Goal: Information Seeking & Learning: Understand process/instructions

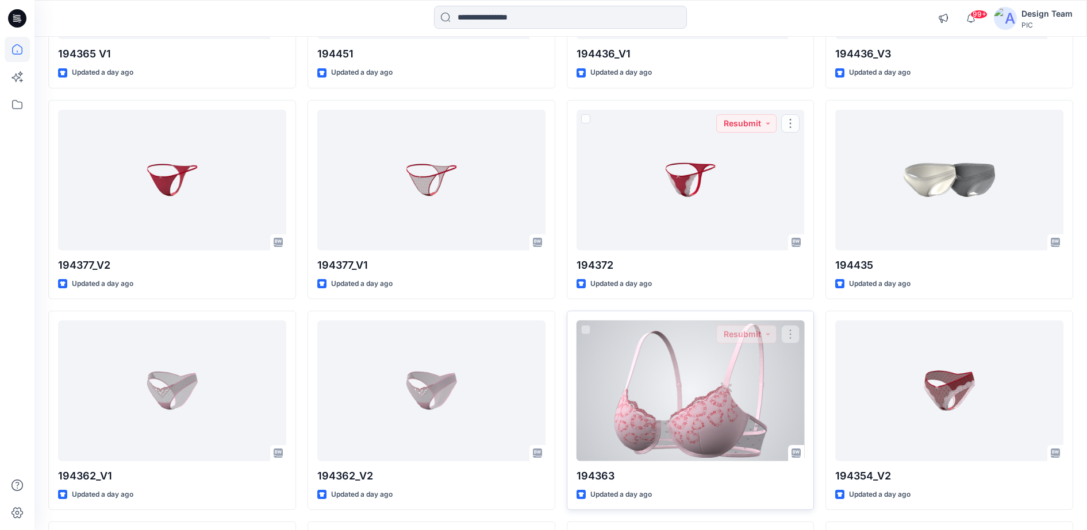
scroll to position [1443, 0]
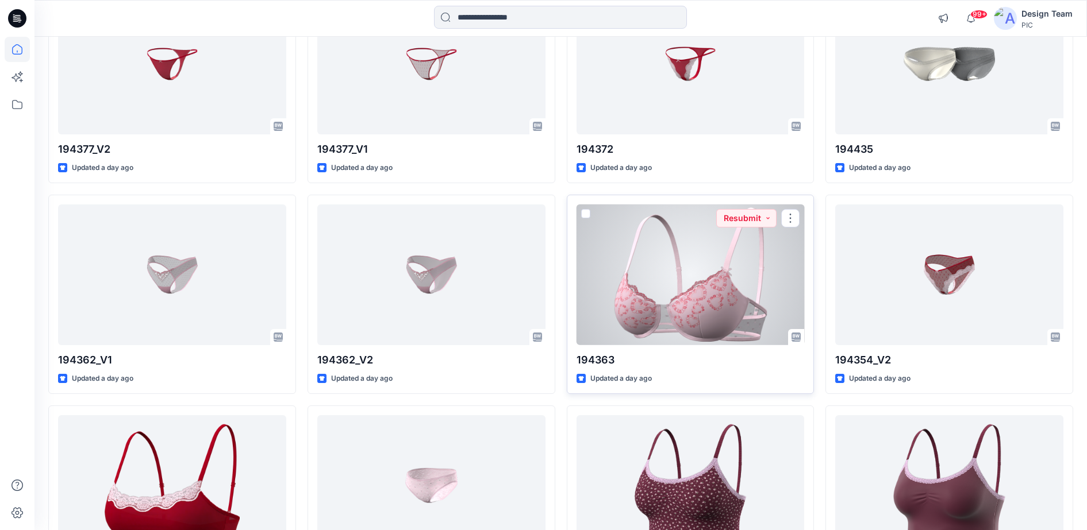
click at [716, 287] on div at bounding box center [690, 275] width 228 height 141
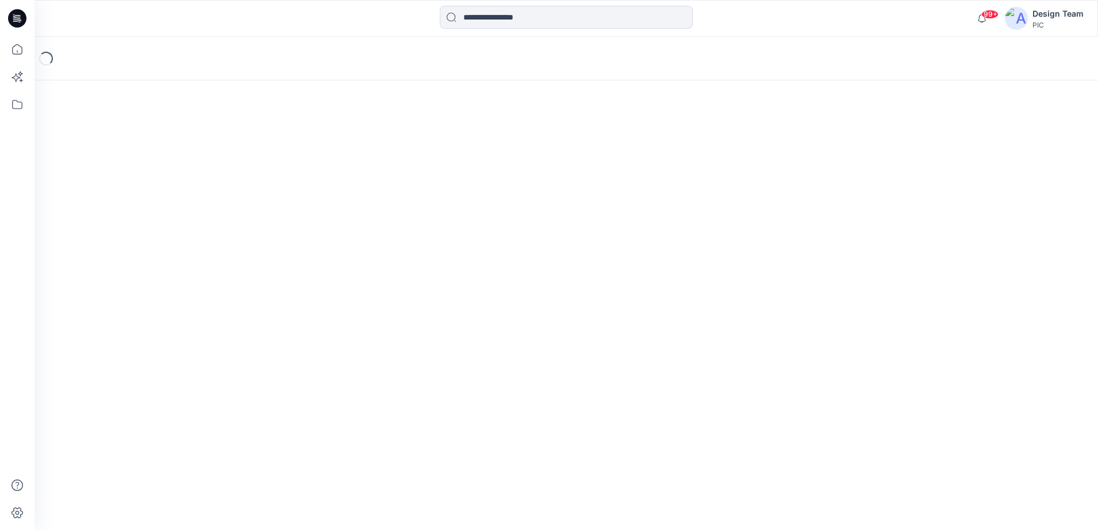
click at [716, 287] on div "Loading..." at bounding box center [565, 284] width 1063 height 494
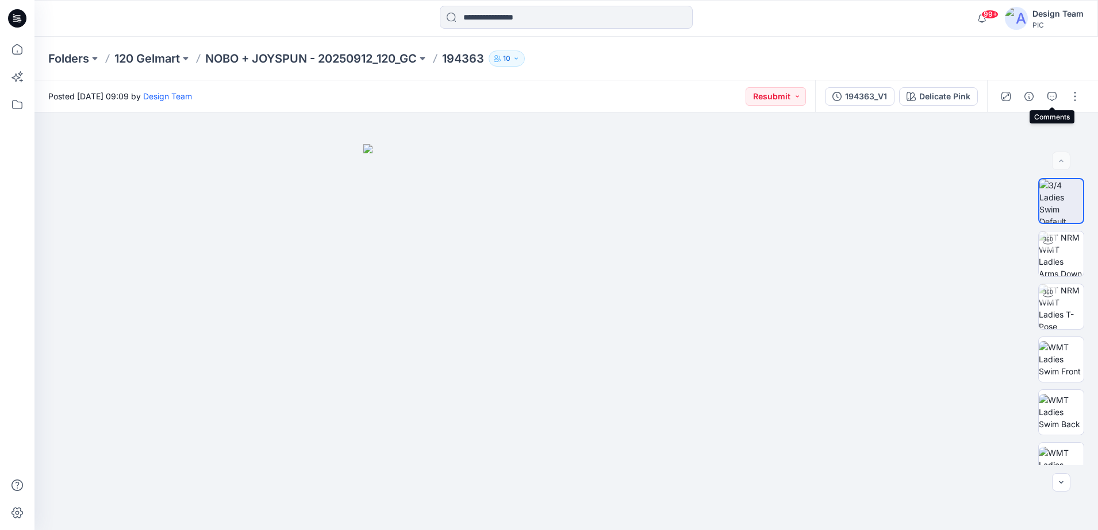
click at [1053, 94] on icon "button" at bounding box center [1051, 96] width 9 height 9
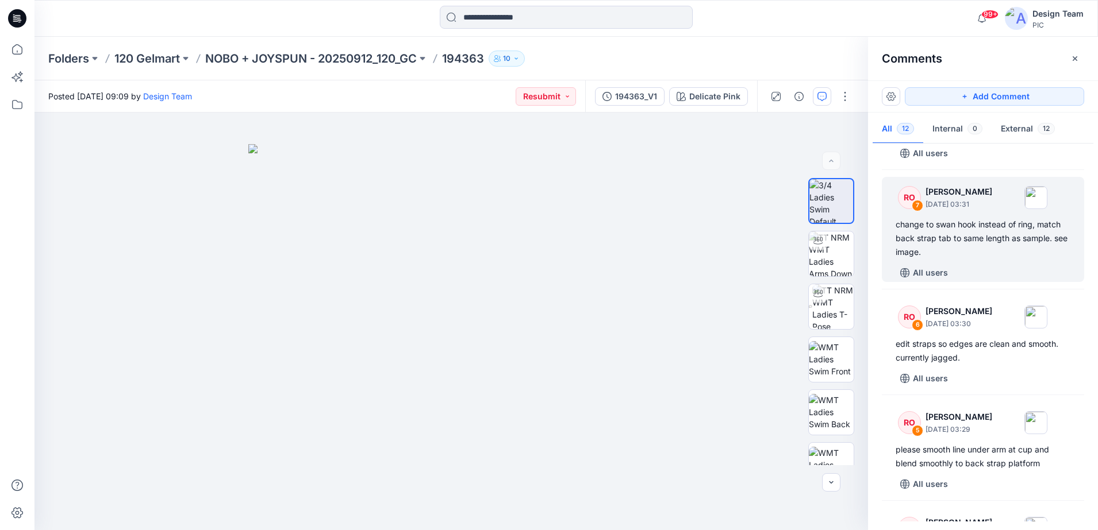
scroll to position [503, 0]
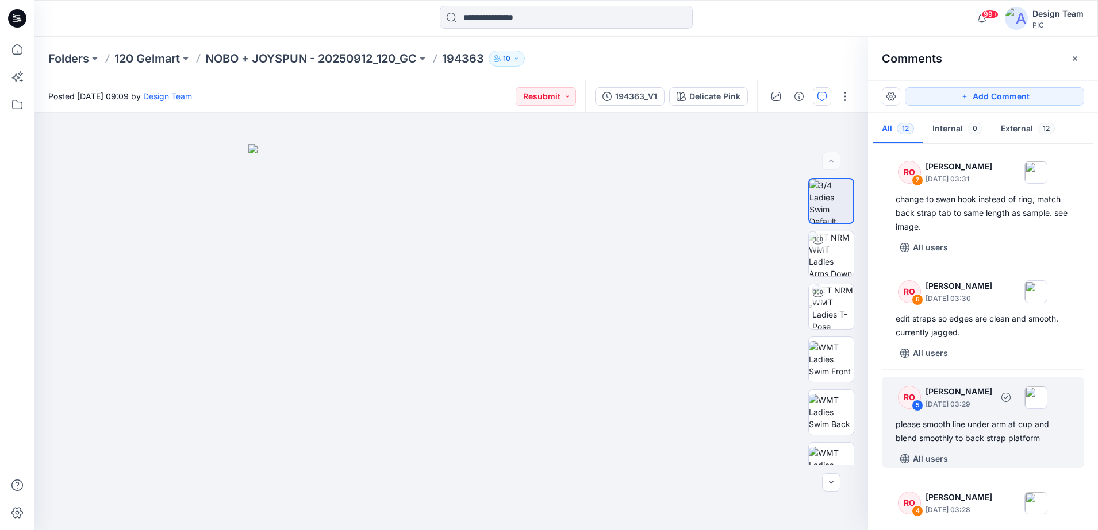
click at [922, 407] on div "5" at bounding box center [917, 405] width 11 height 11
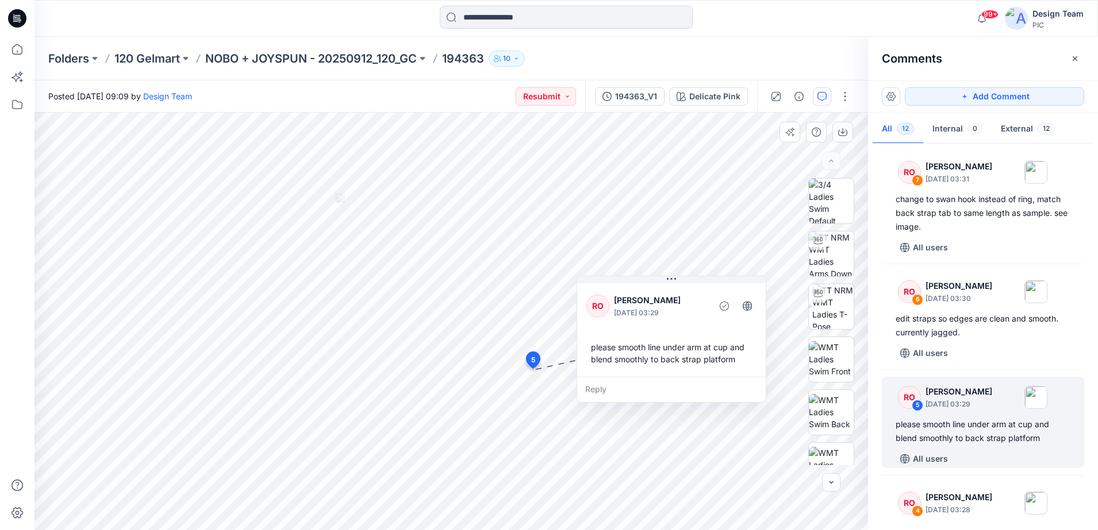
drag, startPoint x: 653, startPoint y: 195, endPoint x: 683, endPoint y: 298, distance: 107.1
click at [683, 298] on p "[PERSON_NAME]" at bounding box center [661, 301] width 94 height 14
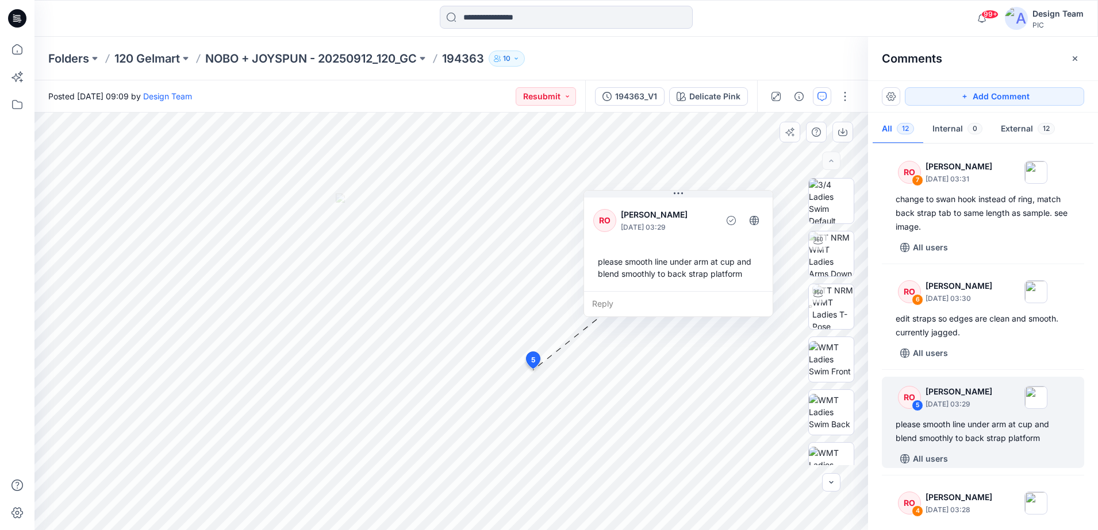
drag, startPoint x: 682, startPoint y: 300, endPoint x: 689, endPoint y: 214, distance: 86.5
click at [689, 214] on p "[PERSON_NAME]" at bounding box center [668, 215] width 94 height 14
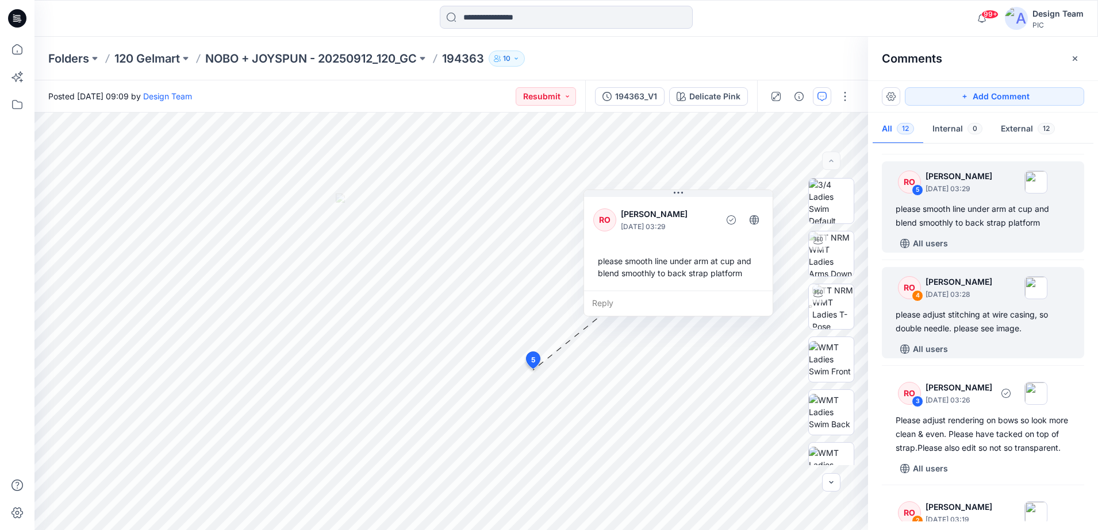
scroll to position [862, 0]
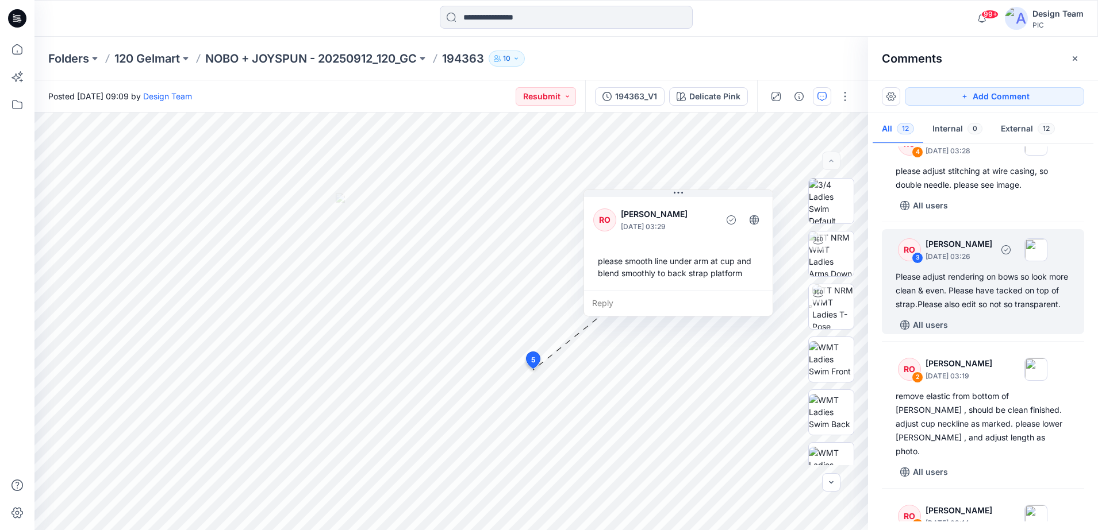
click at [909, 249] on div "RO" at bounding box center [909, 250] width 23 height 23
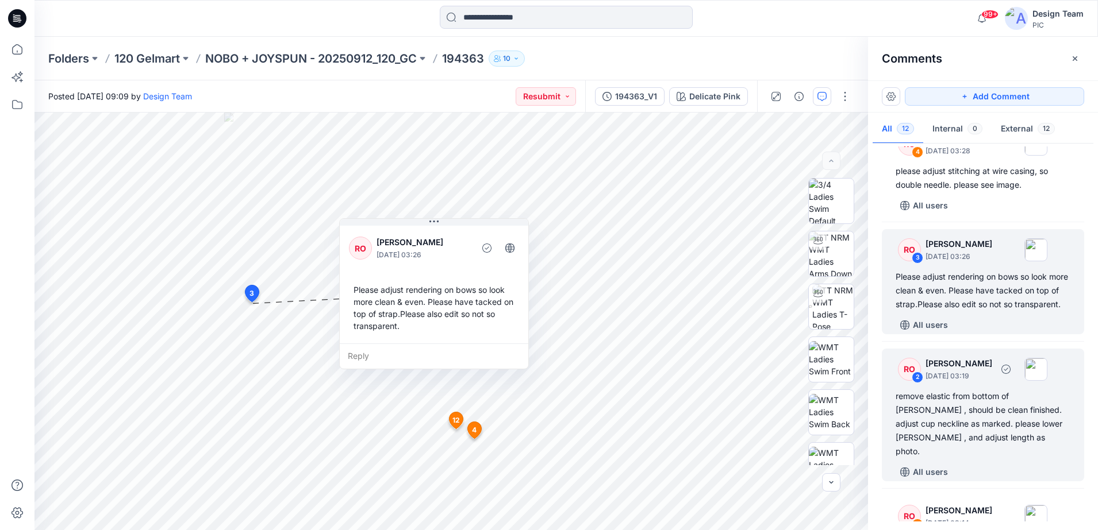
click at [920, 383] on div "2" at bounding box center [917, 377] width 11 height 11
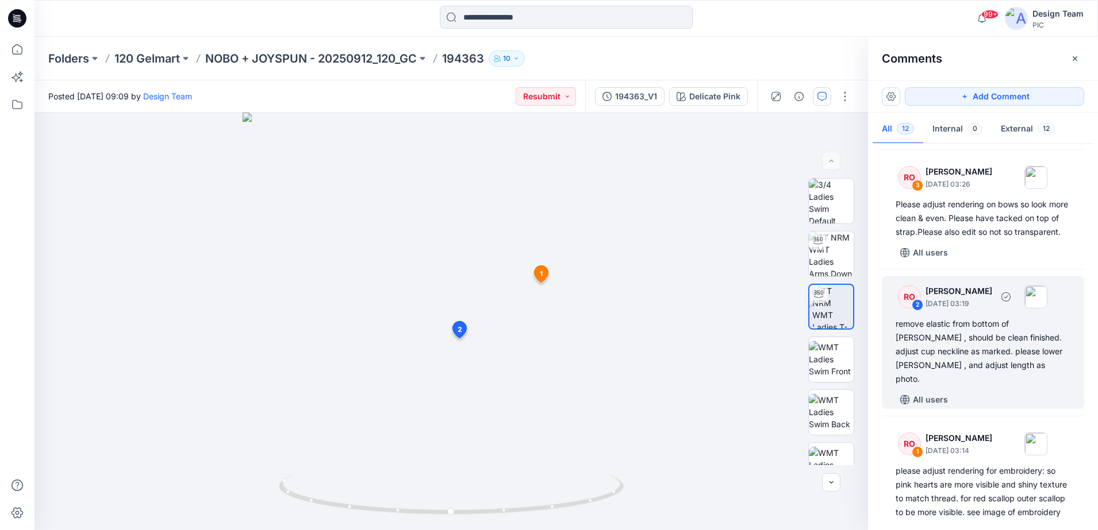
scroll to position [976, 0]
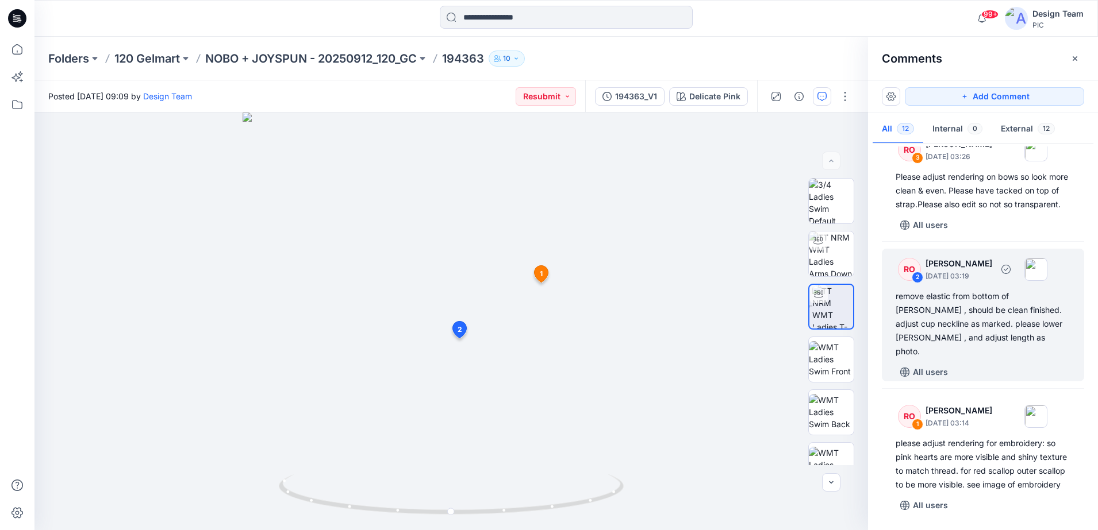
click at [913, 271] on div "RO" at bounding box center [909, 269] width 23 height 23
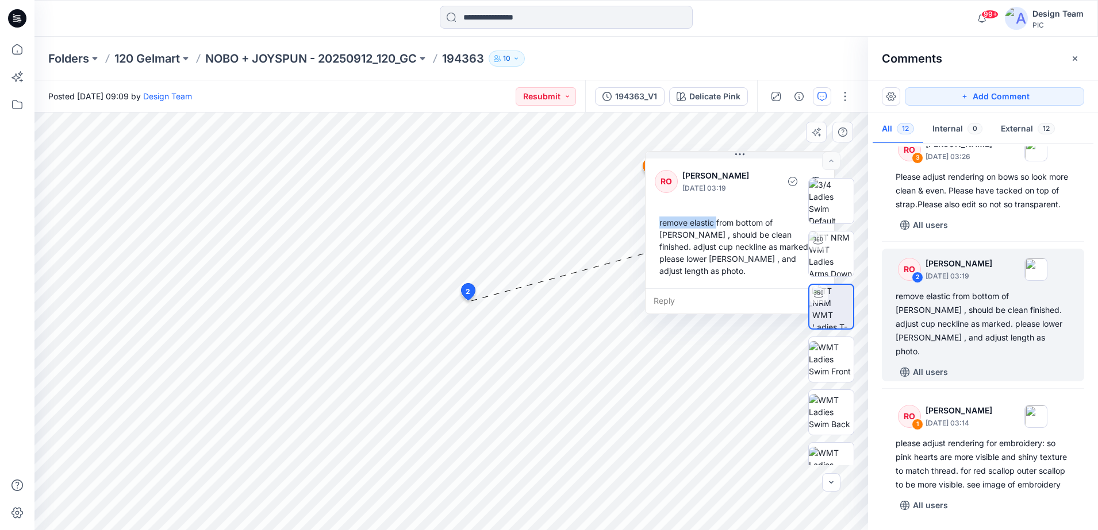
drag, startPoint x: 622, startPoint y: 158, endPoint x: 717, endPoint y: 225, distance: 116.3
click at [717, 225] on div "remove elastic from bottom of [PERSON_NAME] , should be clean finished. adjust …" at bounding box center [740, 247] width 170 height 70
